Goal: Task Accomplishment & Management: Use online tool/utility

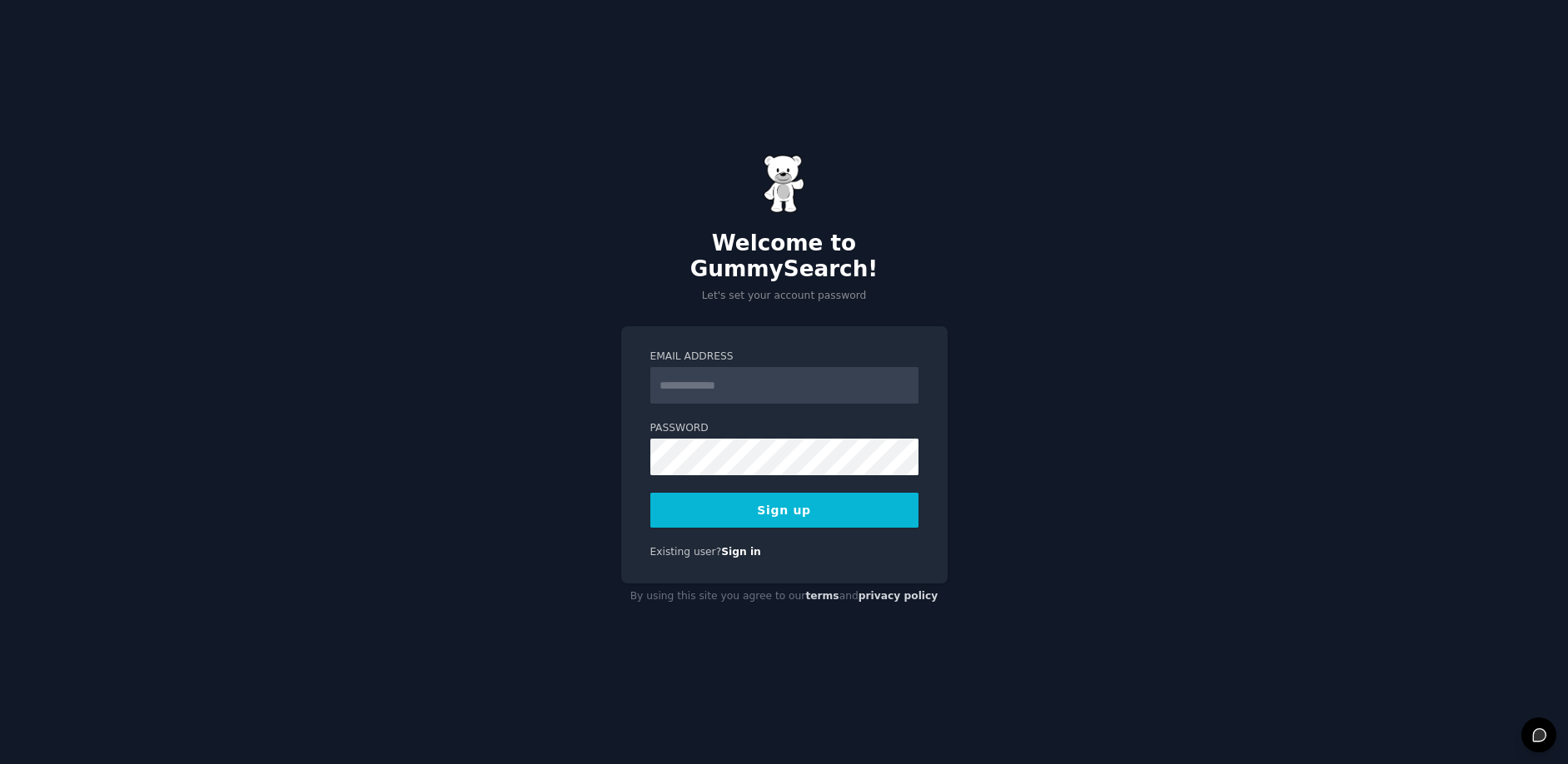
type input "**********"
click at [853, 472] on form "**********" at bounding box center [784, 439] width 268 height 178
click at [830, 493] on button "Sign up" at bounding box center [784, 510] width 268 height 35
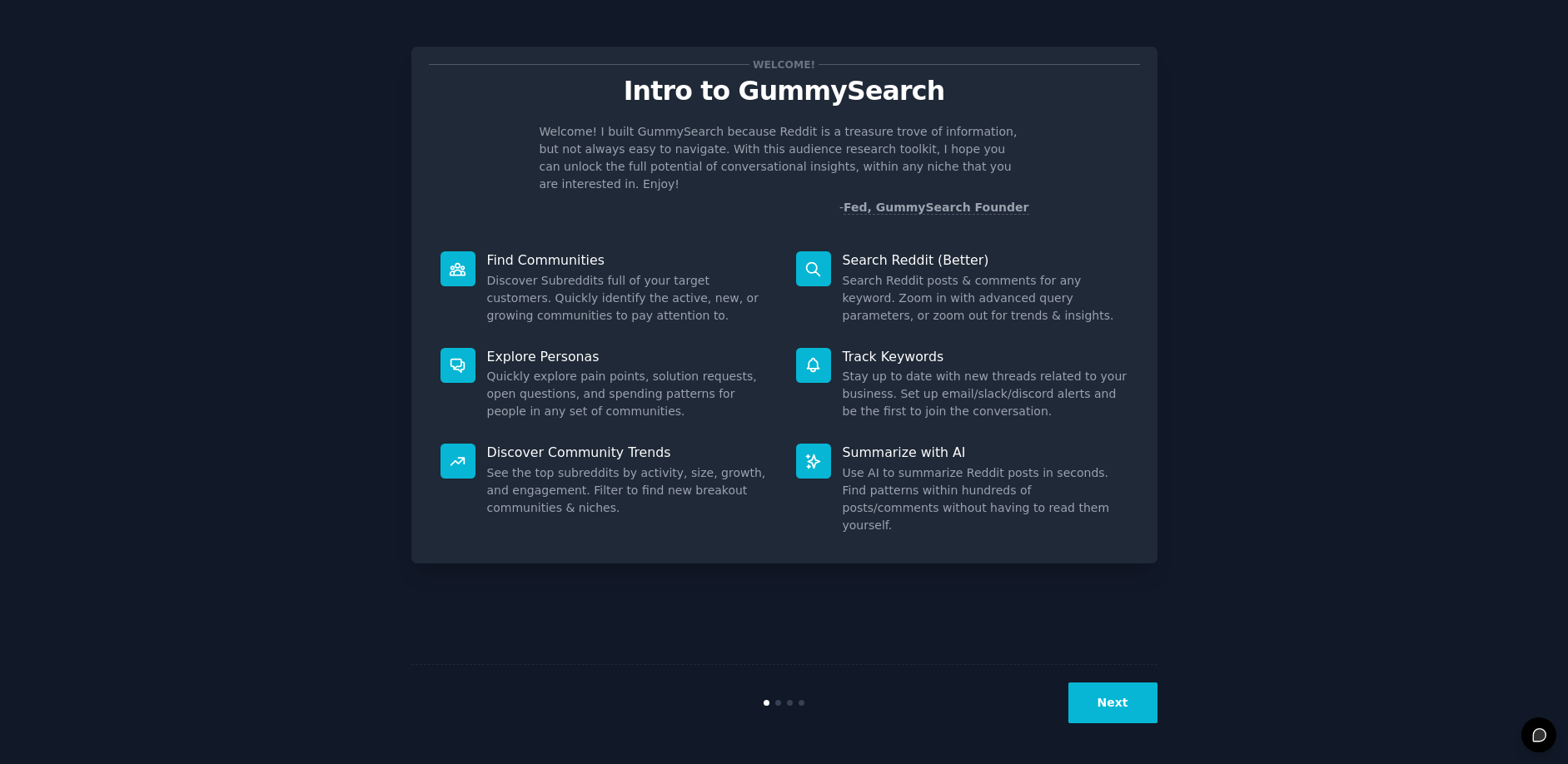
click at [1111, 697] on button "Next" at bounding box center [1113, 703] width 89 height 41
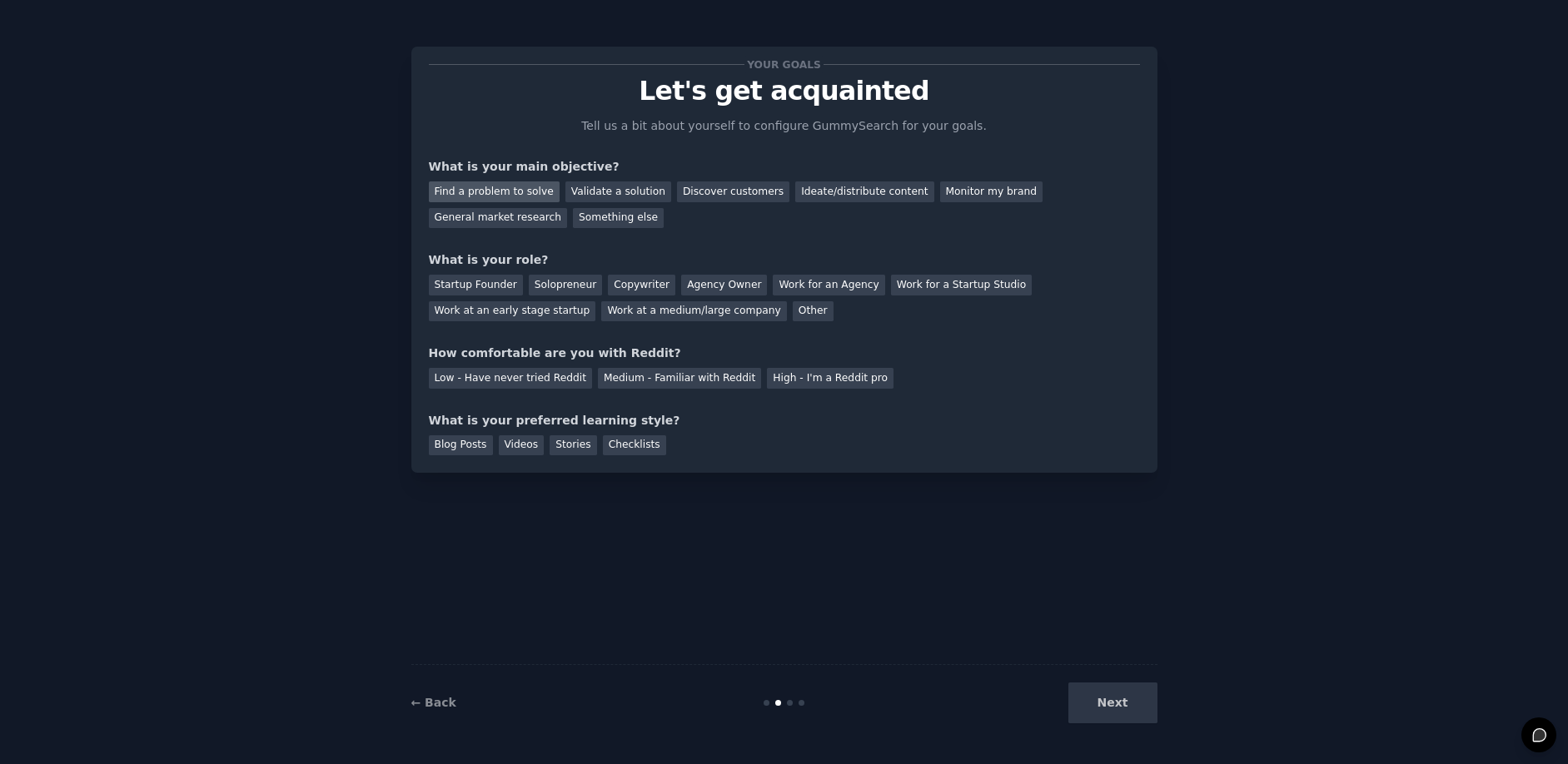
click at [520, 191] on div "Find a problem to solve" at bounding box center [494, 192] width 130 height 21
click at [585, 194] on div "Validate a solution" at bounding box center [617, 192] width 106 height 21
click at [520, 190] on div "Find a problem to solve" at bounding box center [494, 192] width 130 height 21
click at [549, 284] on div "Solopreneur" at bounding box center [565, 285] width 73 height 21
click at [616, 372] on div "Medium - Familiar with Reddit" at bounding box center [679, 379] width 164 height 21
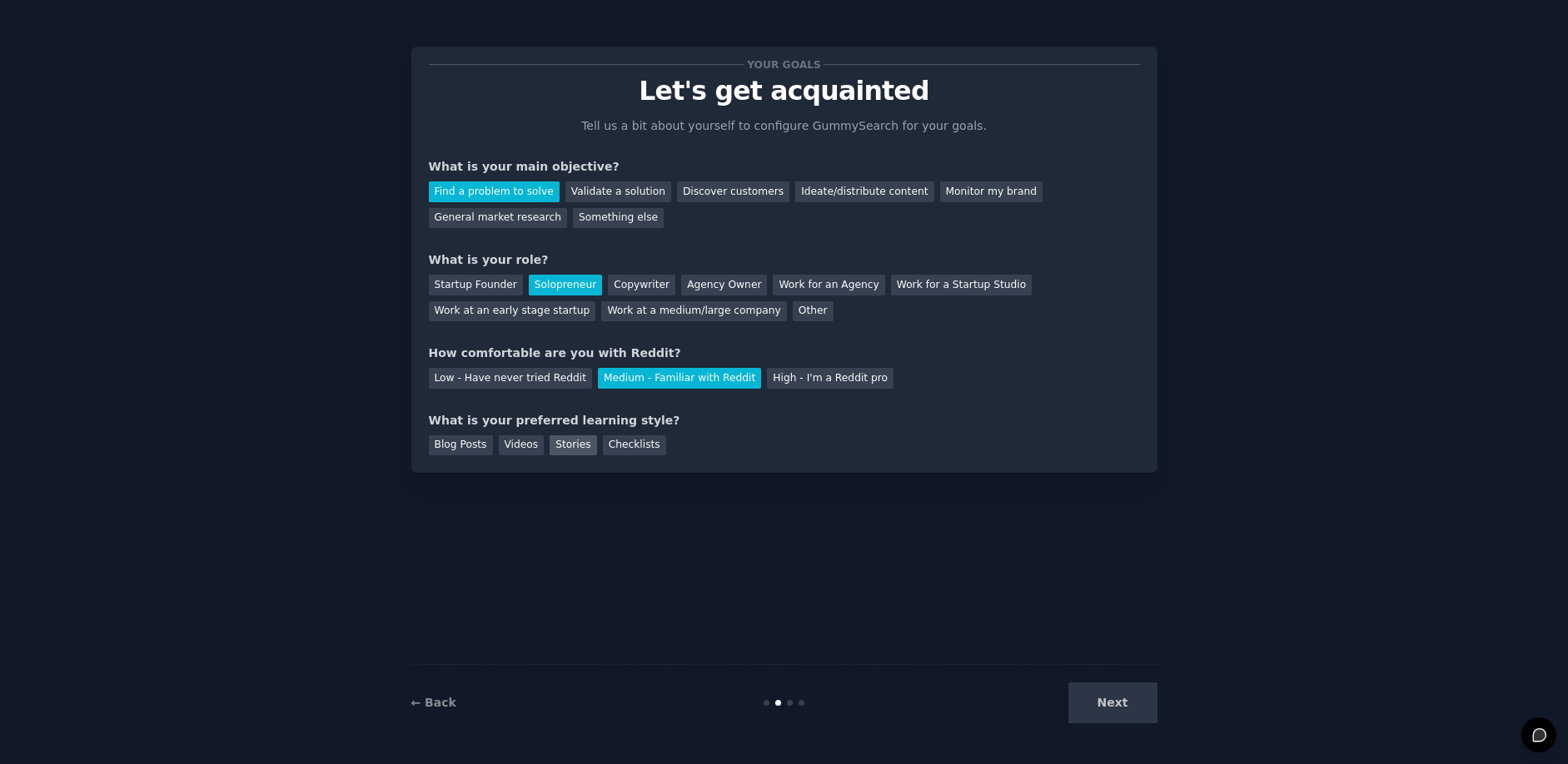
click at [563, 442] on div "Stories" at bounding box center [573, 446] width 47 height 21
click at [1099, 690] on button "Next" at bounding box center [1113, 703] width 89 height 41
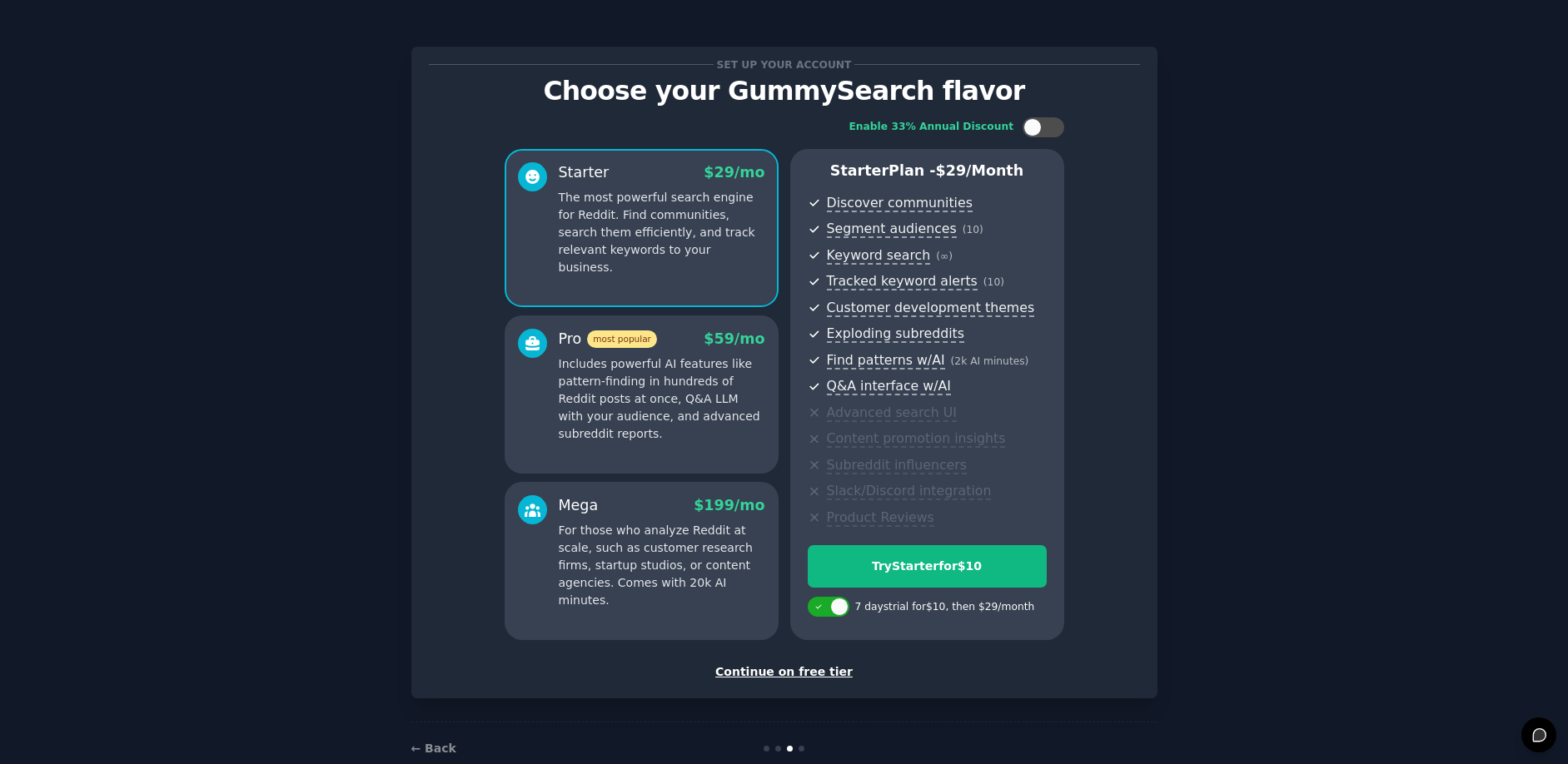
click at [786, 670] on div "Continue on free tier" at bounding box center [784, 672] width 711 height 17
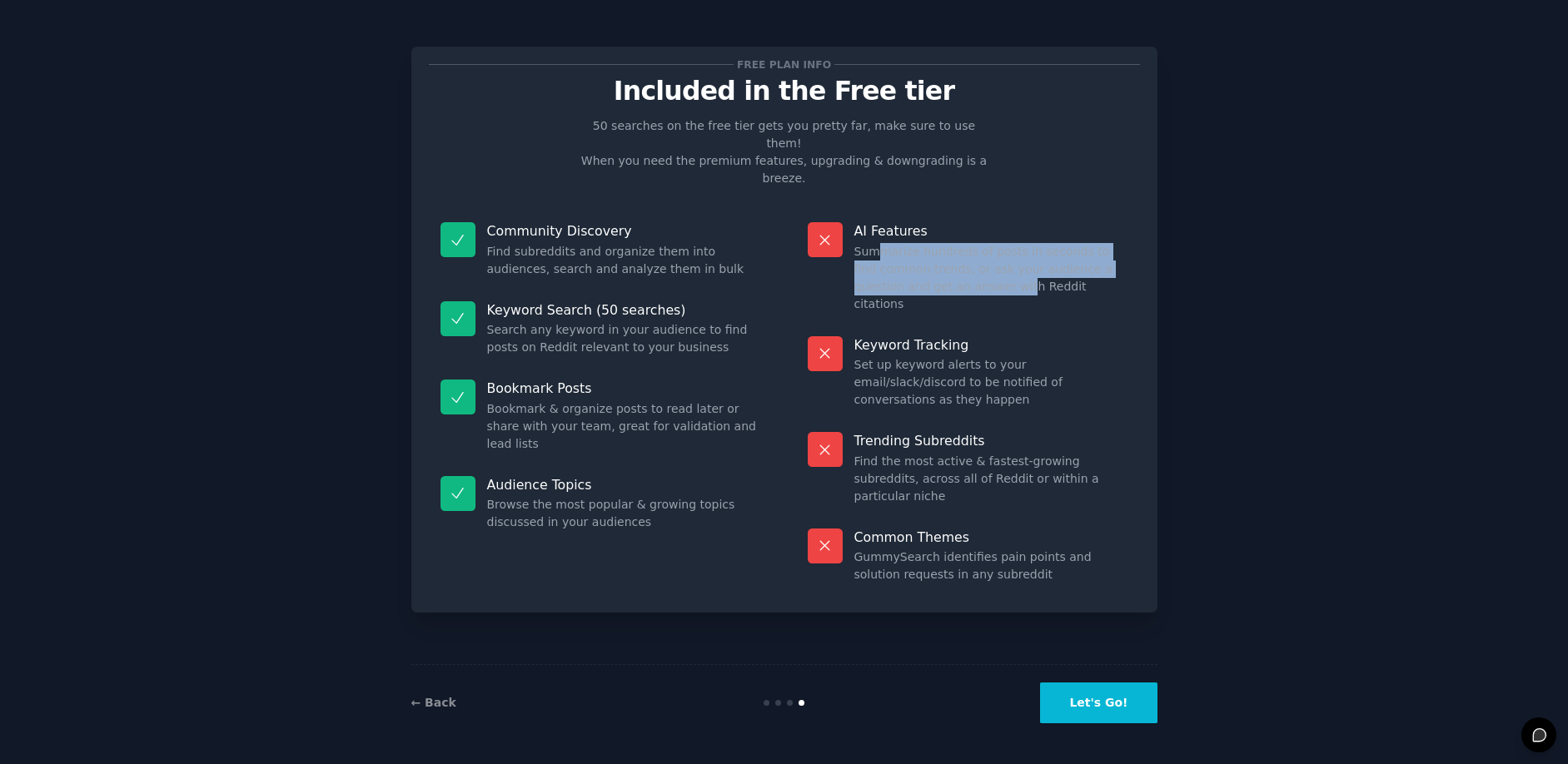
drag, startPoint x: 875, startPoint y: 224, endPoint x: 984, endPoint y: 260, distance: 114.8
click at [966, 252] on dd "Summarize hundreds of posts in seconds to find common trends, or ask your audie…" at bounding box center [991, 279] width 274 height 70
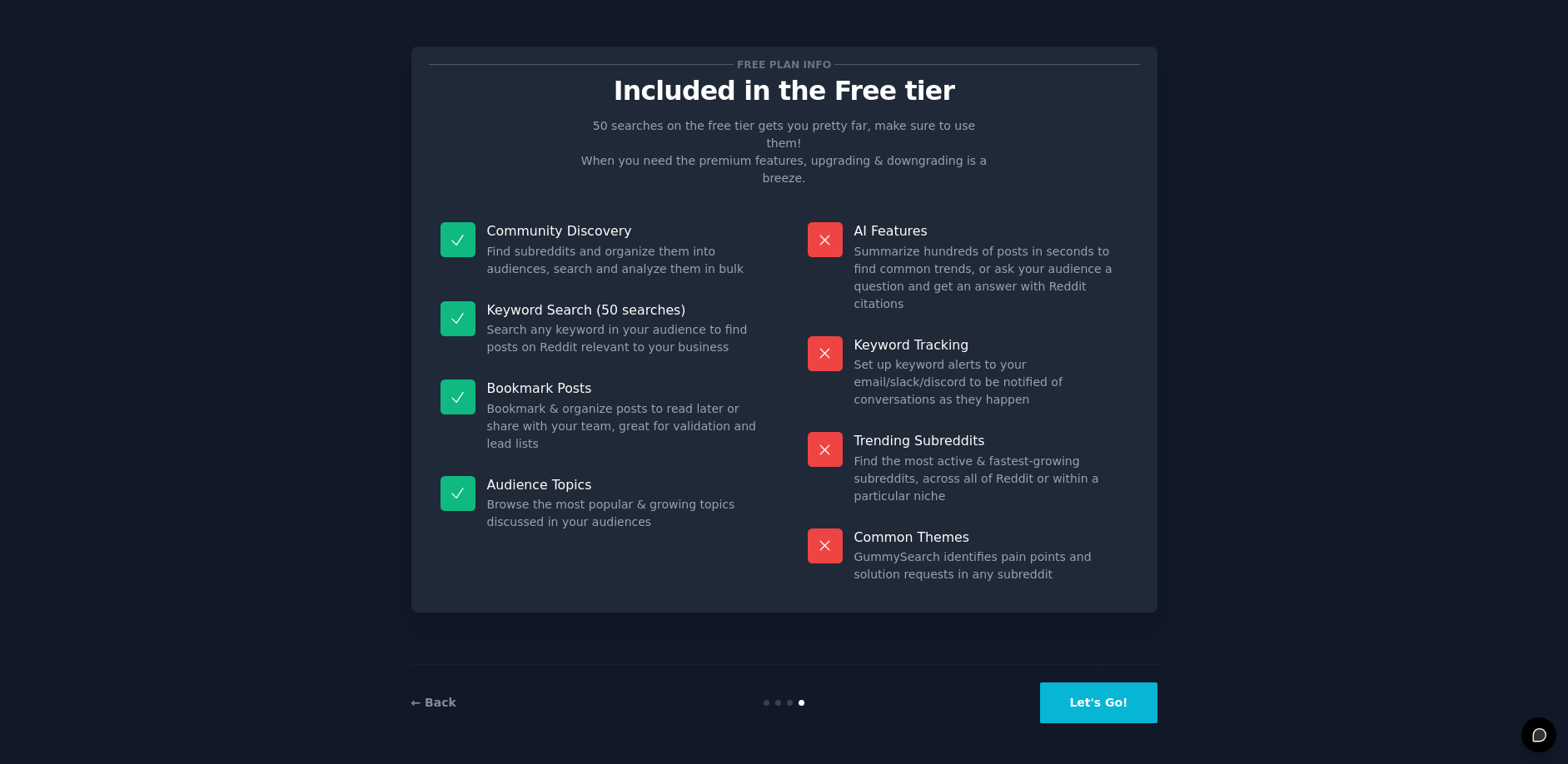
click at [1000, 268] on div "AI Features Summarize hundreds of posts in seconds to find common trends, or as…" at bounding box center [968, 267] width 343 height 114
drag, startPoint x: 850, startPoint y: 316, endPoint x: 1115, endPoint y: 337, distance: 265.8
click at [1115, 337] on div "Keyword Tracking Set up keyword alerts to your email/slack/discord to be notifi…" at bounding box center [968, 373] width 343 height 97
click at [1114, 357] on dd "Set up keyword alerts to your email/slack/discord to be notified of conversatio…" at bounding box center [991, 382] width 274 height 52
click at [1109, 357] on dd "Set up keyword alerts to your email/slack/discord to be notified of conversatio…" at bounding box center [991, 382] width 274 height 52
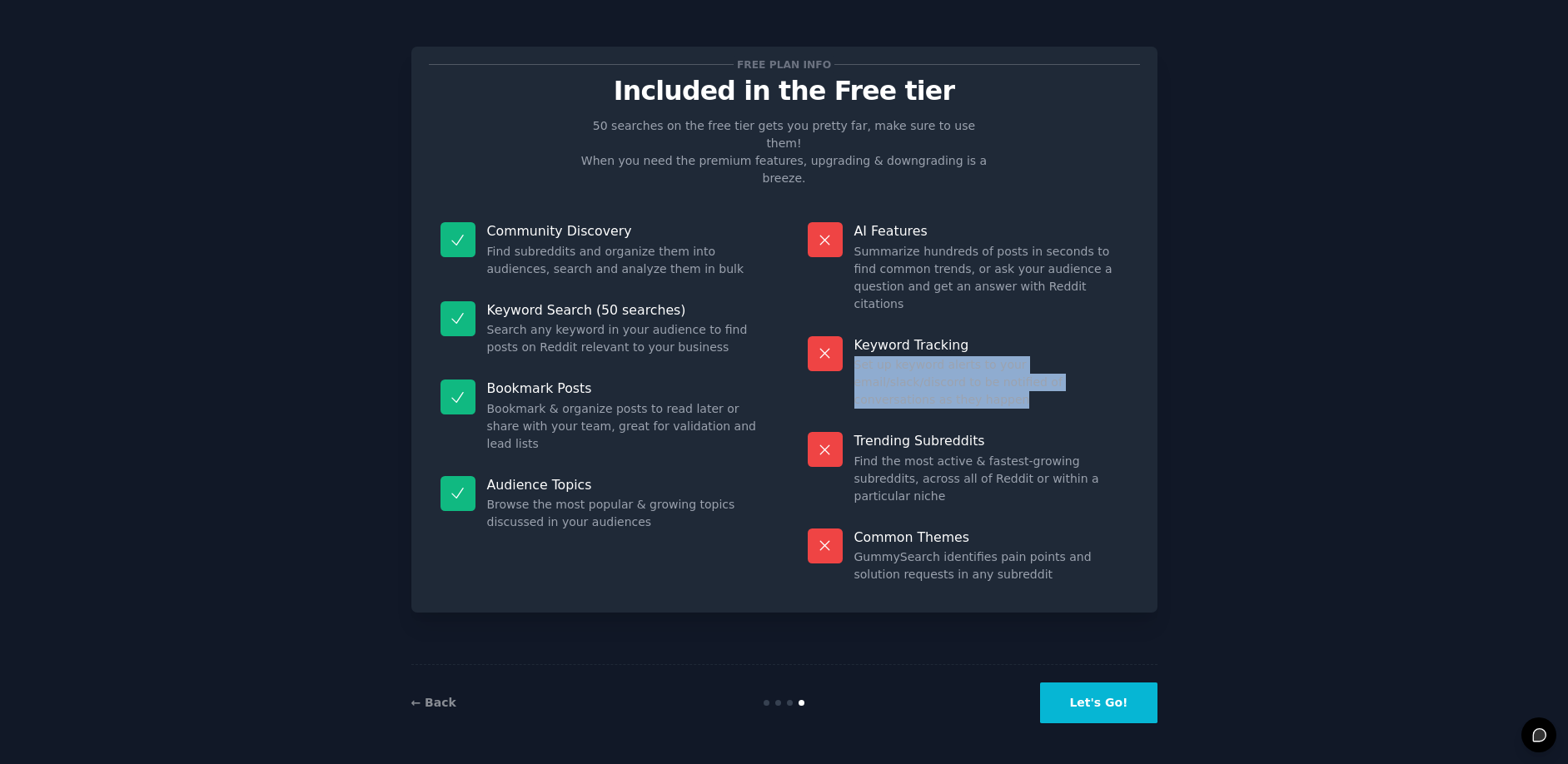
click at [1100, 357] on dd "Set up keyword alerts to your email/slack/discord to be notified of conversatio…" at bounding box center [991, 382] width 274 height 52
drag, startPoint x: 1100, startPoint y: 330, endPoint x: 852, endPoint y: 308, distance: 249.0
click at [852, 324] on div "Keyword Tracking Set up keyword alerts to your email/slack/discord to be notifi…" at bounding box center [968, 373] width 343 height 97
click at [856, 357] on dd "Set up keyword alerts to your email/slack/discord to be notified of conversatio…" at bounding box center [991, 382] width 274 height 52
drag, startPoint x: 854, startPoint y: 309, endPoint x: 1056, endPoint y: 336, distance: 203.8
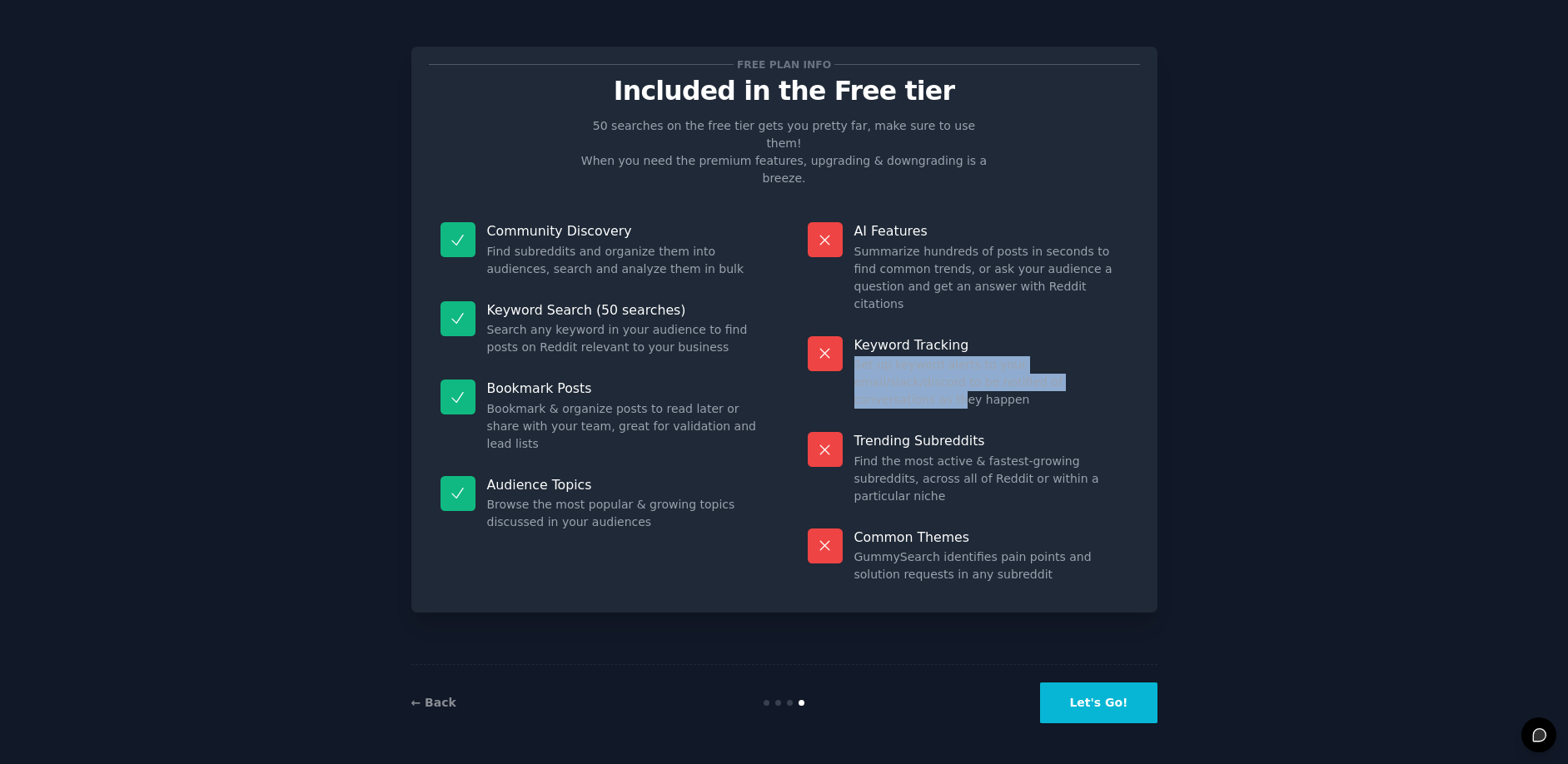
click at [1028, 341] on div "Keyword Tracking Set up keyword alerts to your email/slack/discord to be notifi…" at bounding box center [968, 373] width 343 height 97
click at [1056, 357] on dd "Set up keyword alerts to your email/slack/discord to be notified of conversatio…" at bounding box center [991, 382] width 274 height 52
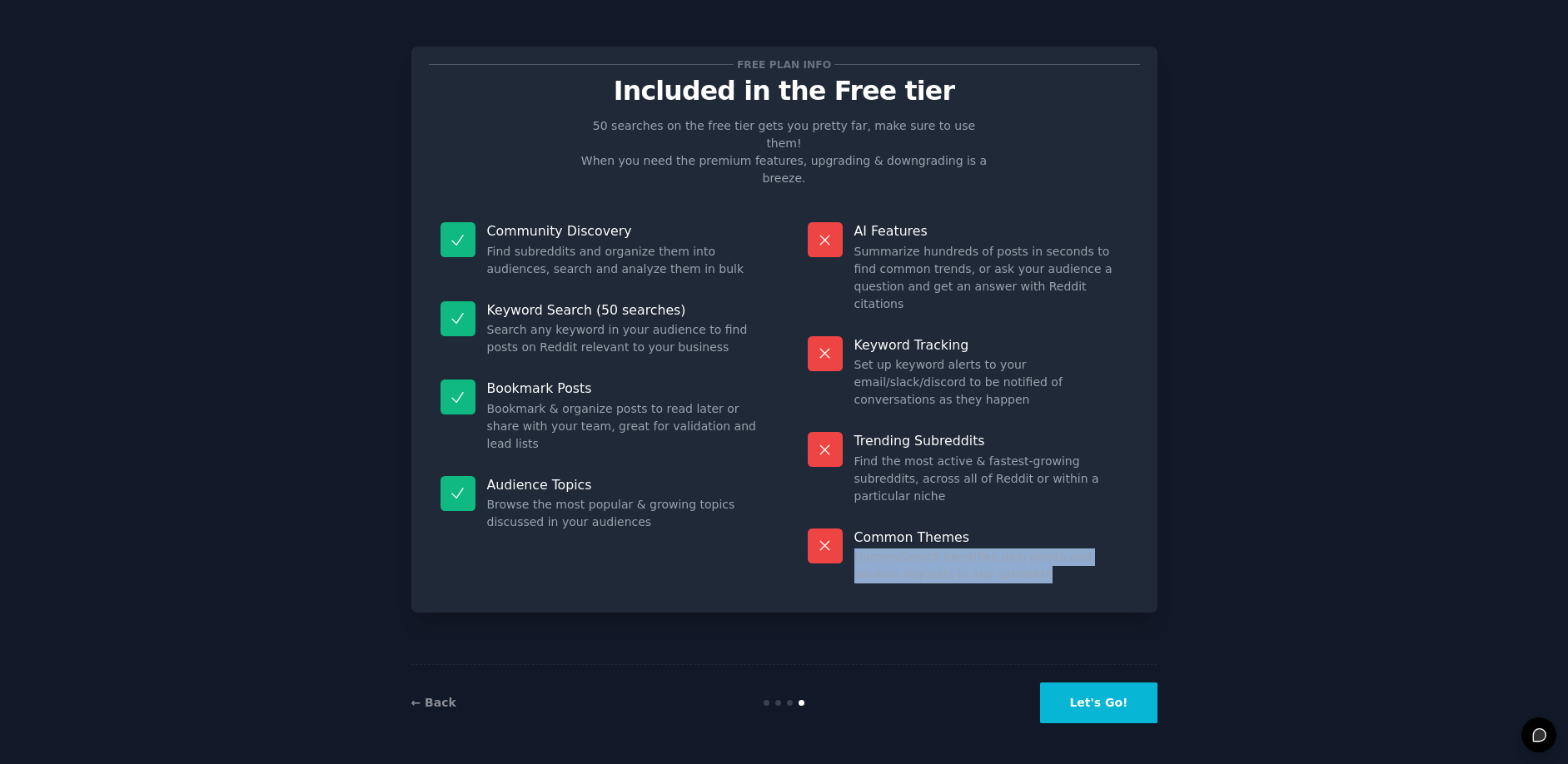
drag, startPoint x: 853, startPoint y: 475, endPoint x: 1045, endPoint y: 498, distance: 193.4
click at [1045, 517] on div "Common Themes GummySearch identifies pain points and solution requests in any s…" at bounding box center [968, 556] width 343 height 79
drag, startPoint x: 1045, startPoint y: 498, endPoint x: 1038, endPoint y: 634, distance: 136.2
click at [1045, 517] on div "Common Themes GummySearch identifies pain points and solution requests in any s…" at bounding box center [968, 556] width 343 height 79
click at [1098, 694] on button "Let's Go!" at bounding box center [1098, 703] width 117 height 41
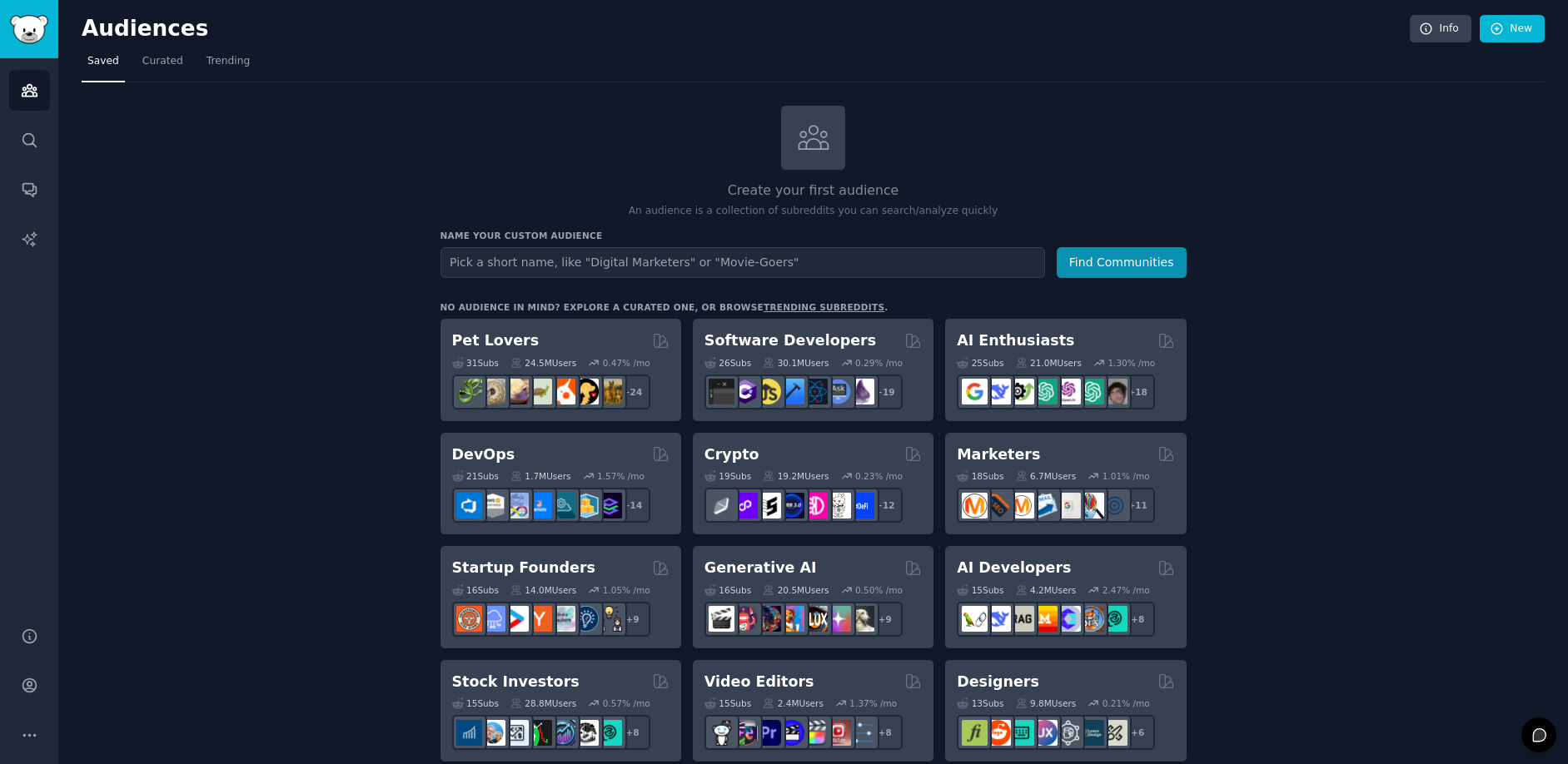
click at [623, 275] on input "text" at bounding box center [742, 263] width 604 height 30
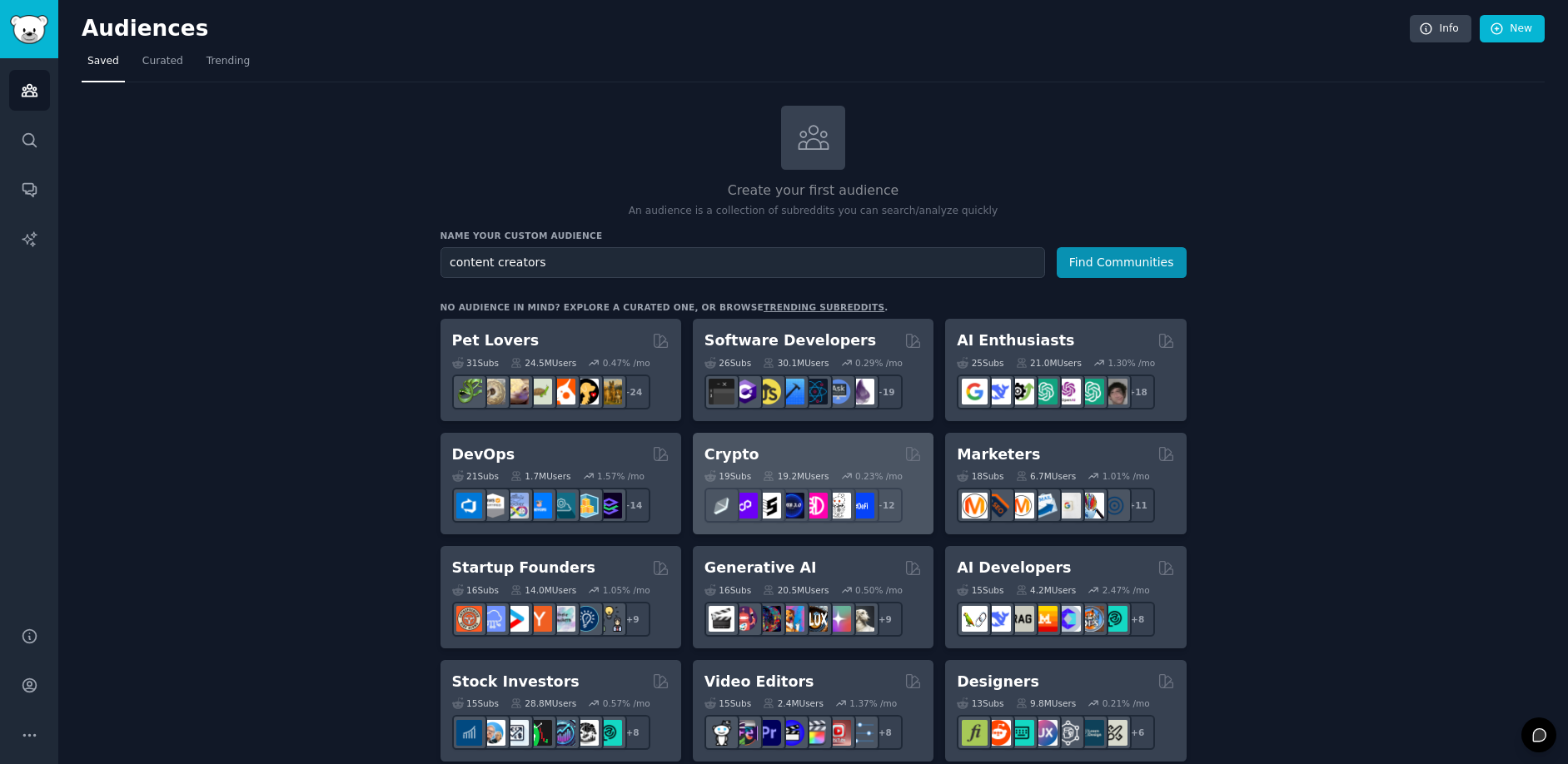
type input "content creators"
click at [1056, 247] on button "Find Communities" at bounding box center [1121, 263] width 130 height 30
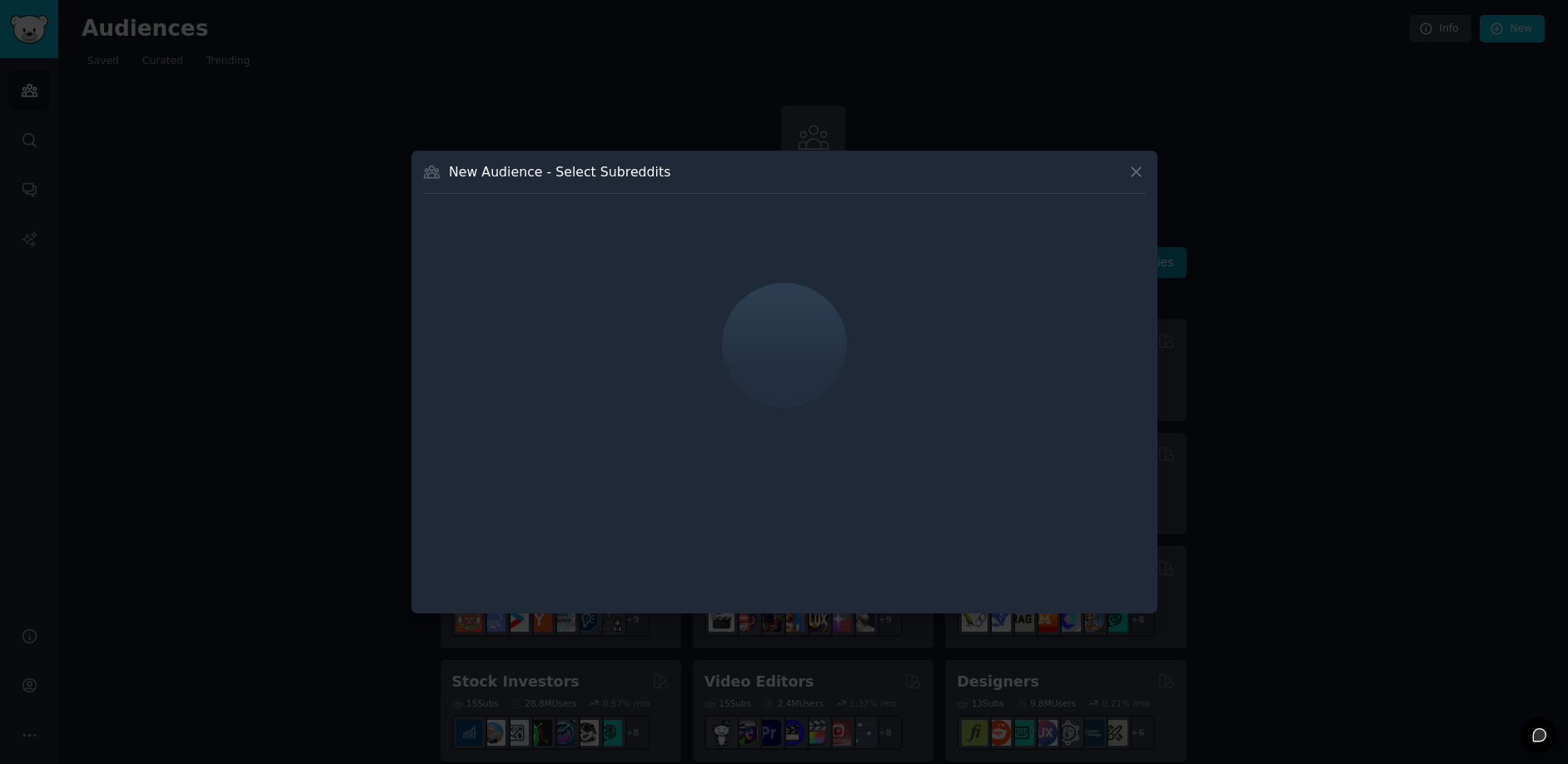
click at [1120, 174] on div "New Audience - Select Subreddits" at bounding box center [785, 178] width 723 height 31
click at [1136, 174] on icon at bounding box center [1136, 172] width 17 height 17
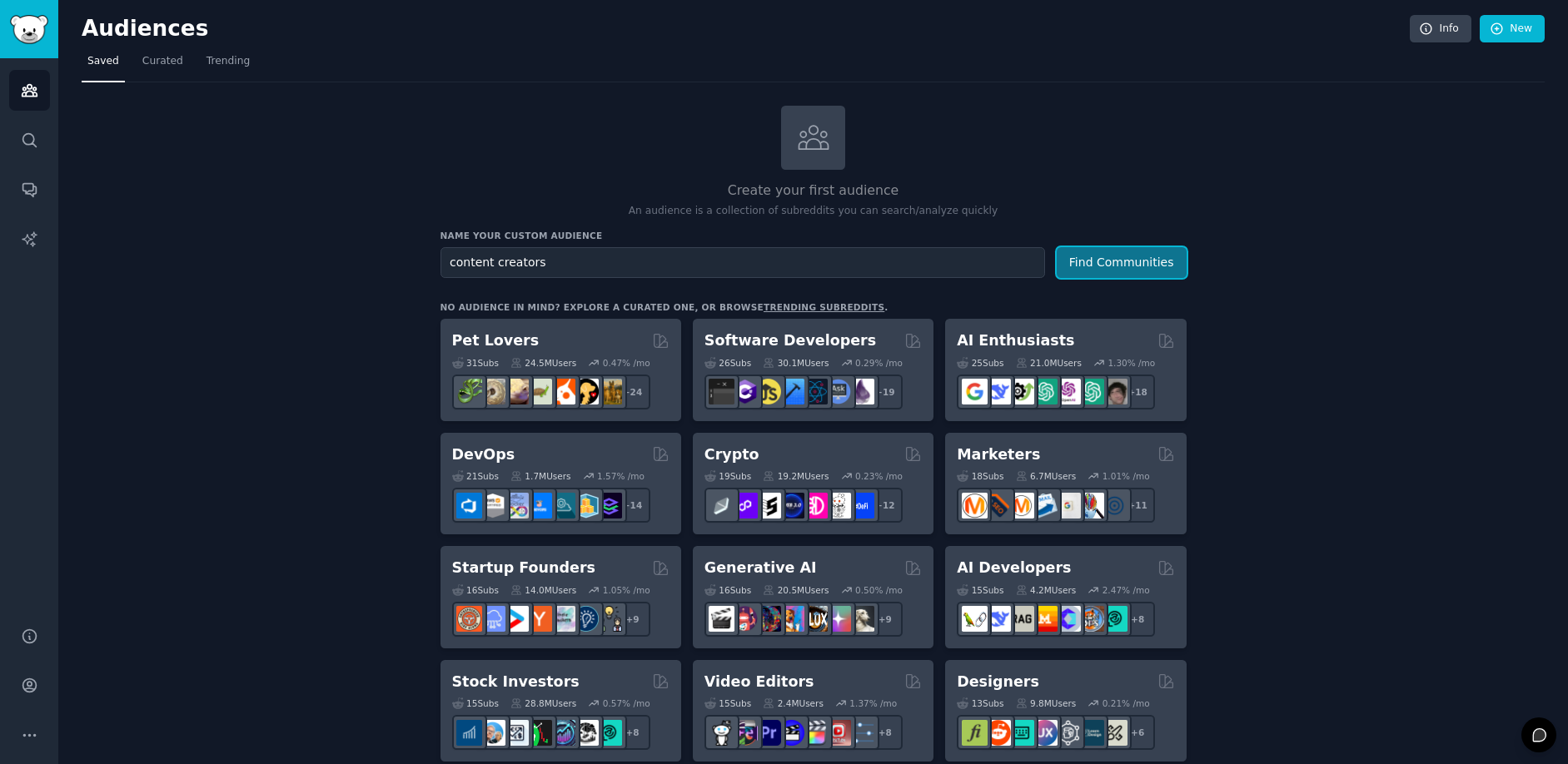
click at [1148, 265] on button "Find Communities" at bounding box center [1121, 263] width 130 height 30
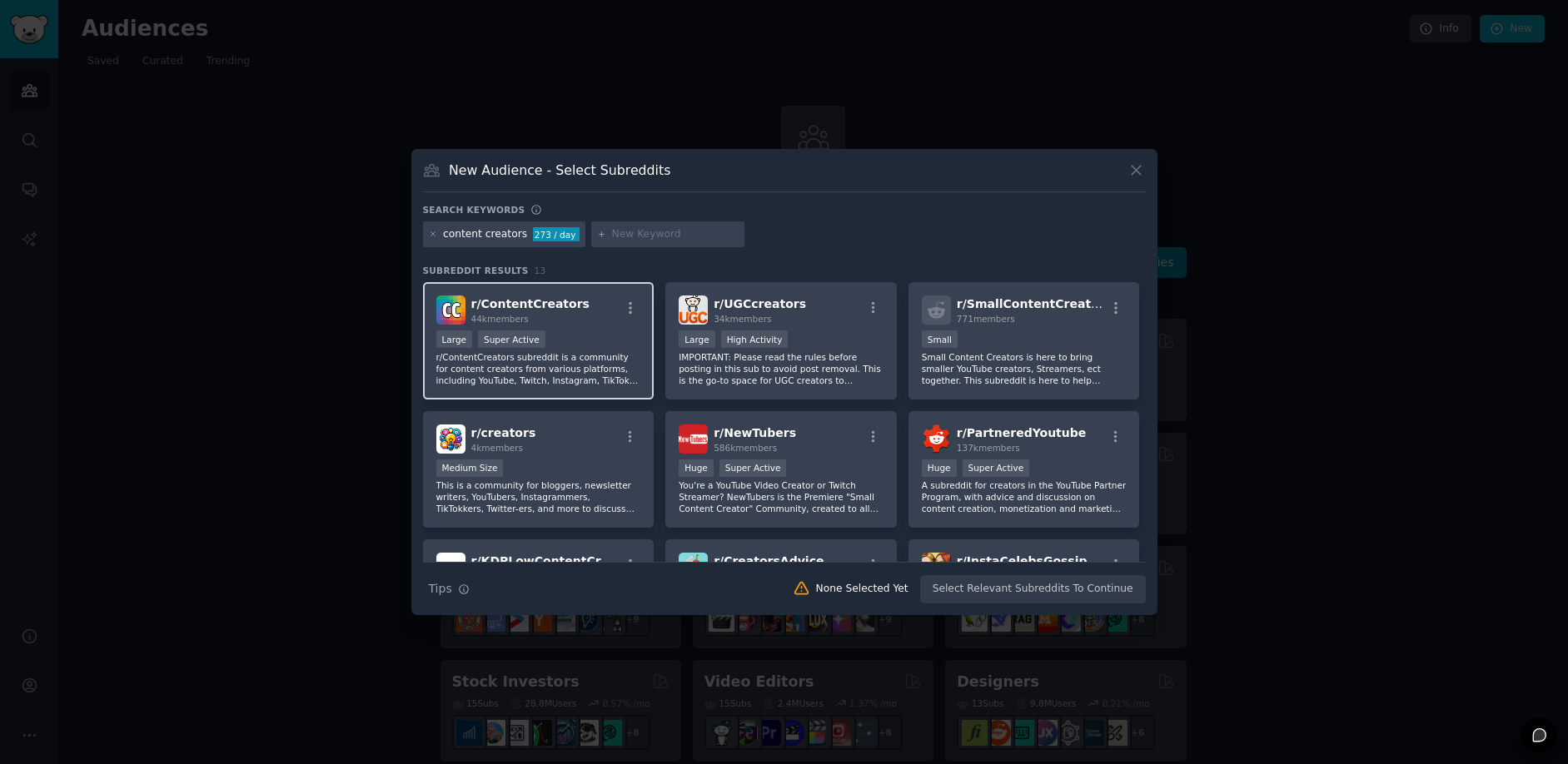
click at [594, 354] on p "r/ContentCreators subreddit is a community for content creators from various pl…" at bounding box center [539, 368] width 205 height 35
